Goal: Information Seeking & Learning: Learn about a topic

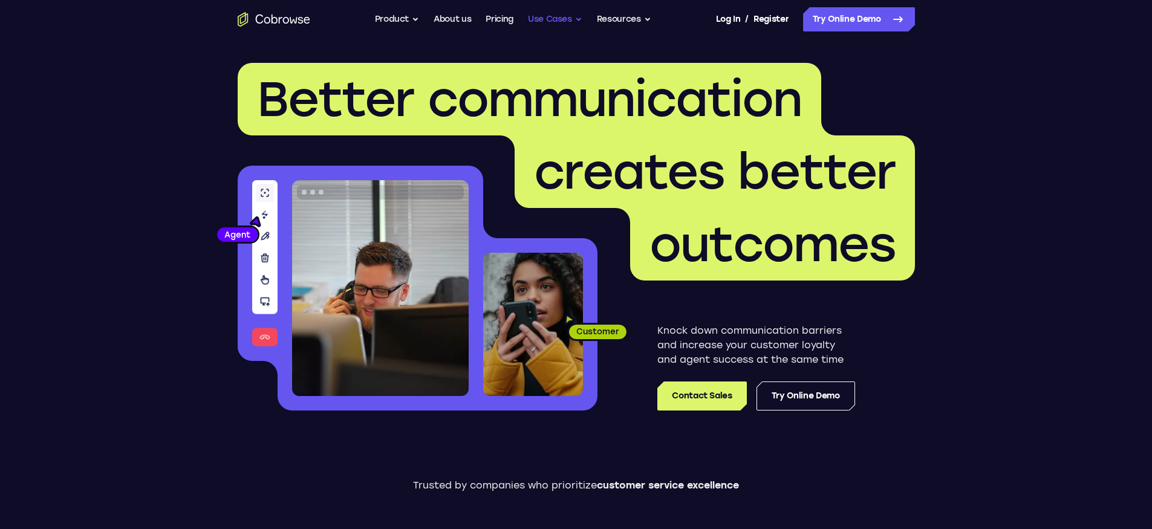
click at [553, 24] on button "Use Cases" at bounding box center [555, 19] width 54 height 24
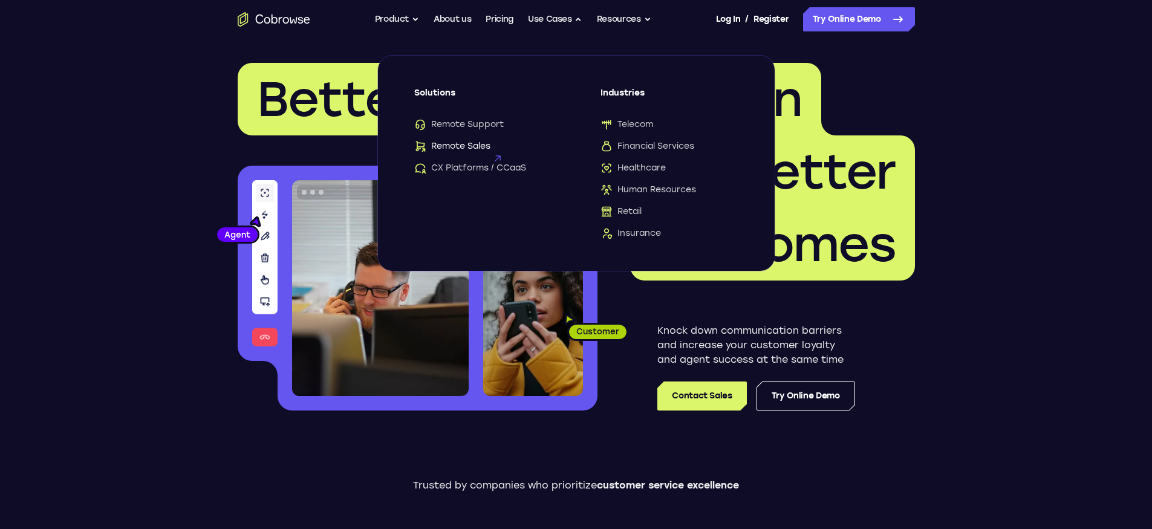
click at [469, 143] on span "Remote Sales" at bounding box center [452, 146] width 76 height 12
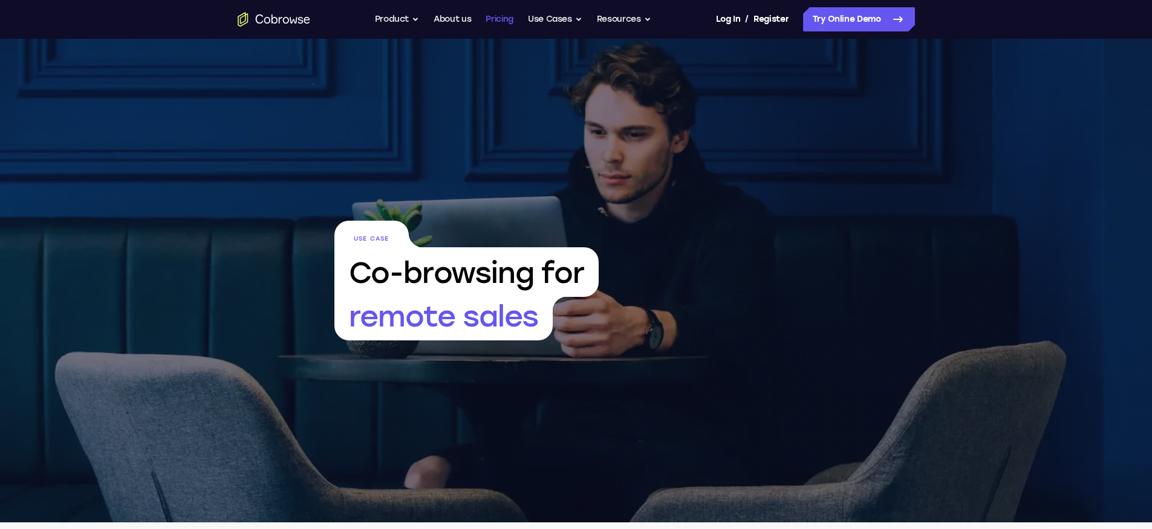
click at [489, 19] on link "Pricing" at bounding box center [500, 19] width 28 height 24
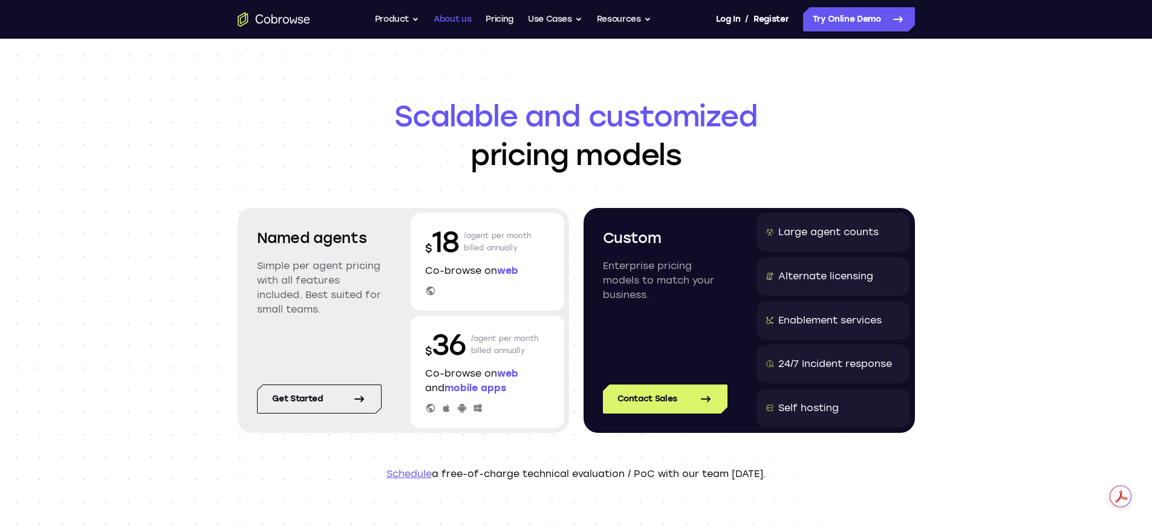
click at [437, 19] on link "About us" at bounding box center [452, 19] width 37 height 24
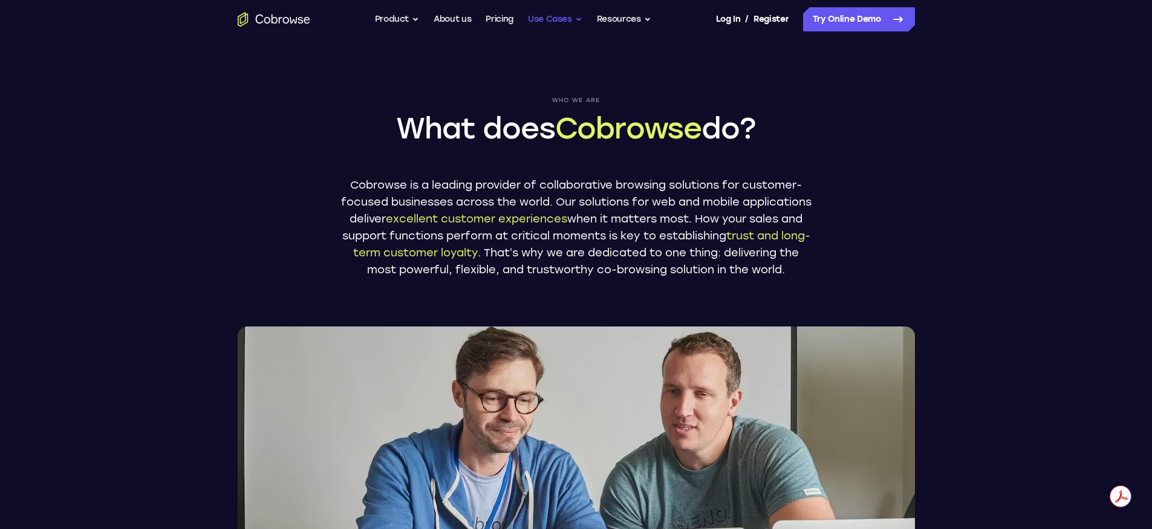
click at [543, 18] on button "Use Cases" at bounding box center [555, 19] width 54 height 24
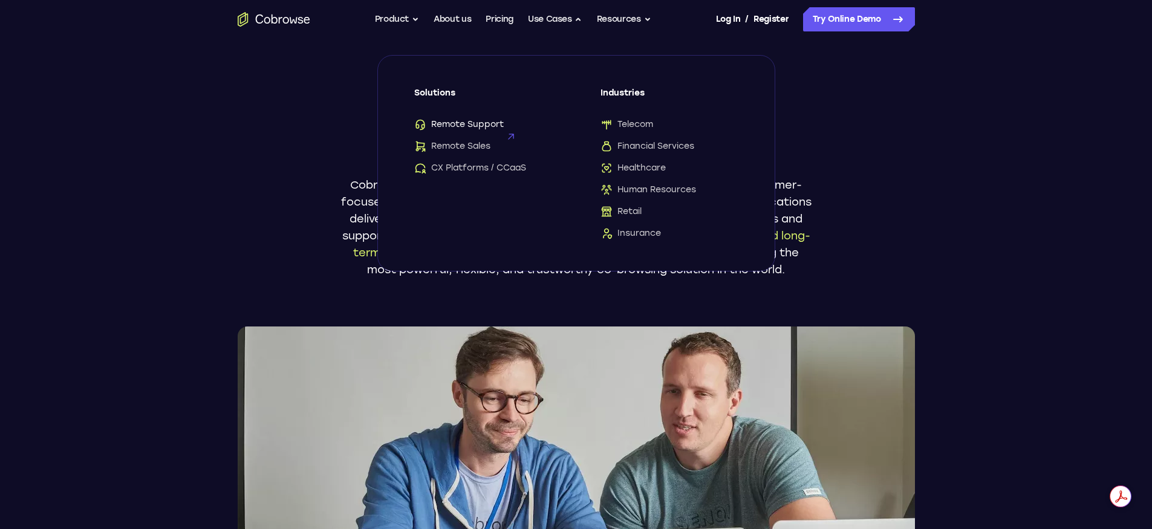
click at [460, 125] on span "Remote Support" at bounding box center [458, 125] width 89 height 12
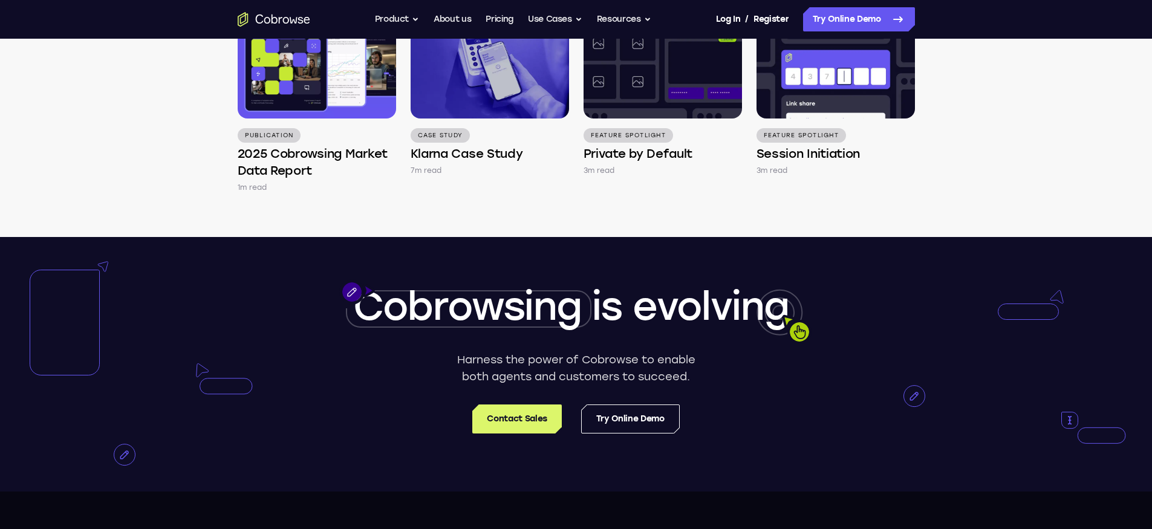
scroll to position [3651, 0]
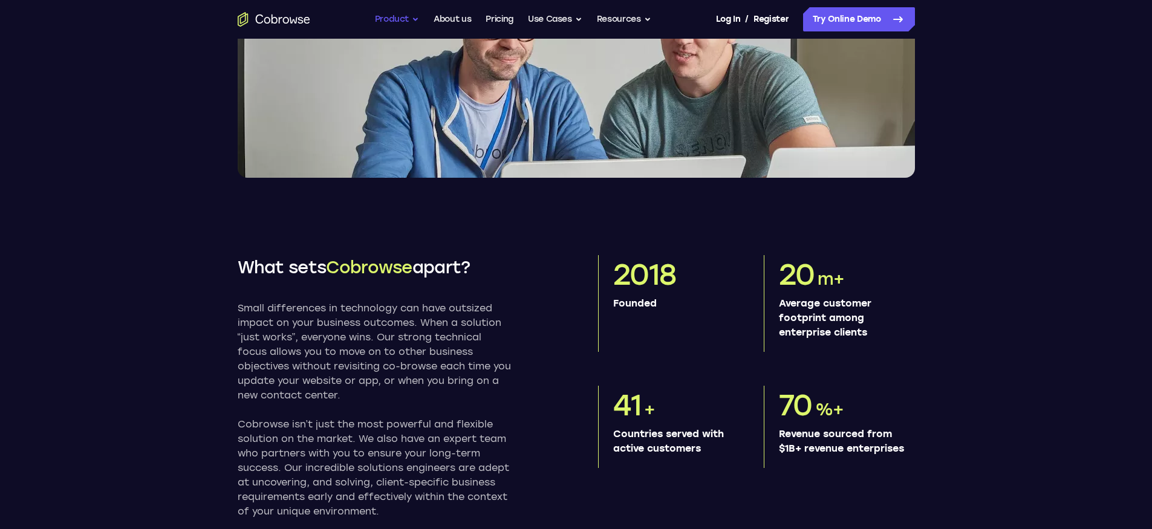
scroll to position [371, 0]
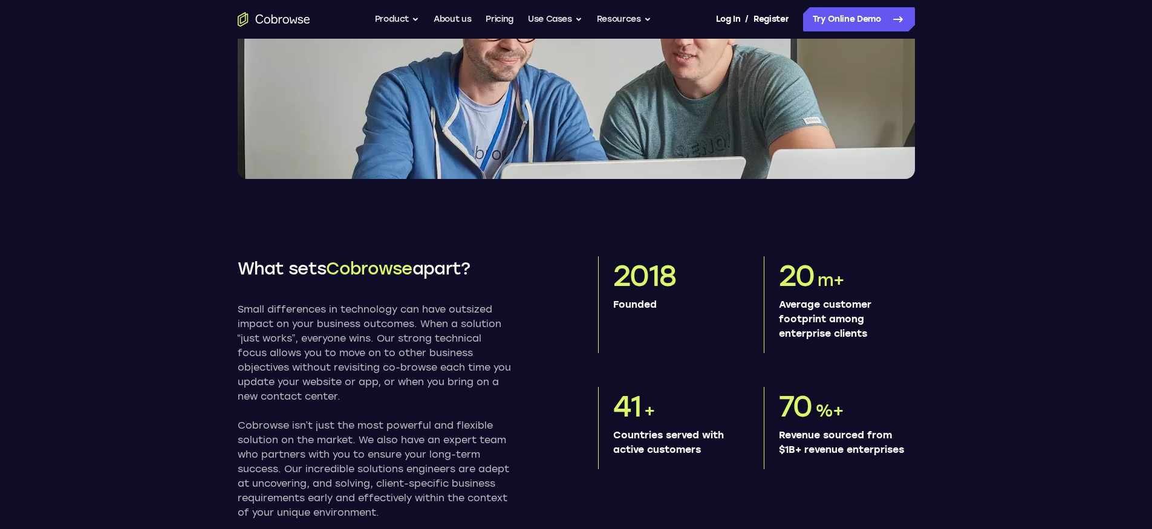
click at [174, 18] on nav "Go back Powerful, Flexible and Trustworthy. Avoid all extra friction for both A…" at bounding box center [576, 19] width 1152 height 39
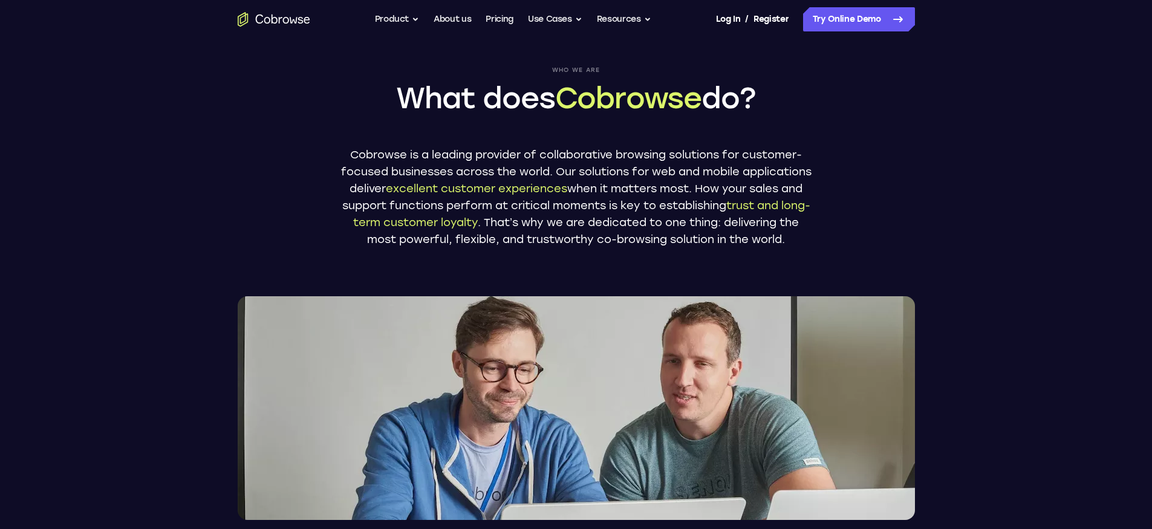
scroll to position [0, 0]
